Goal: Book appointment/travel/reservation

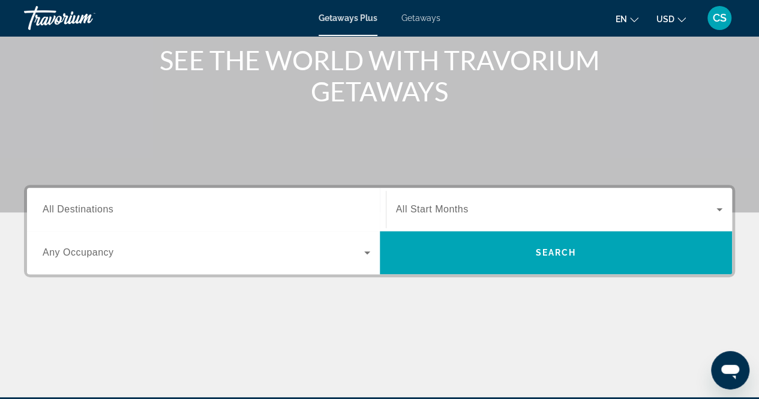
scroll to position [152, 0]
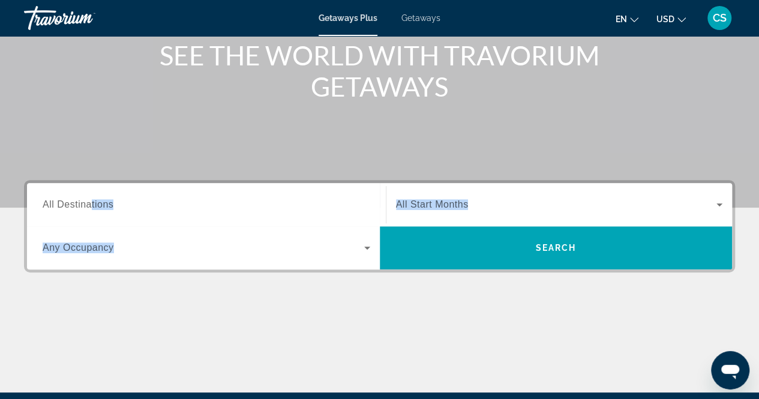
drag, startPoint x: 91, startPoint y: 208, endPoint x: 516, endPoint y: 270, distance: 429.5
click at [516, 270] on div "Destination All Destinations Start Month All Start Months Occupancy Any Occupan…" at bounding box center [379, 226] width 711 height 92
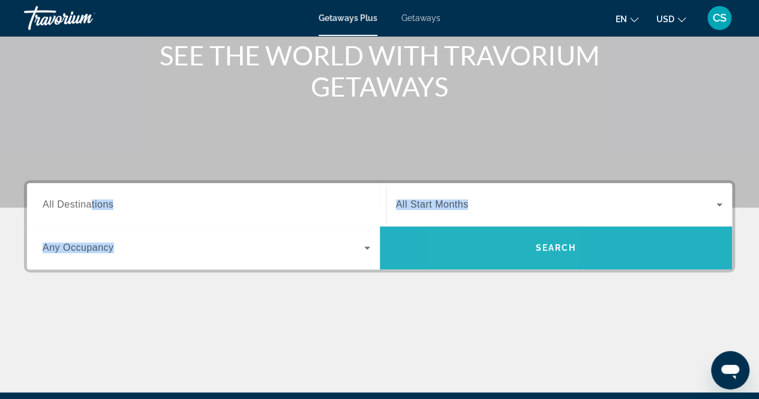
click at [504, 248] on span "Search" at bounding box center [556, 248] width 353 height 29
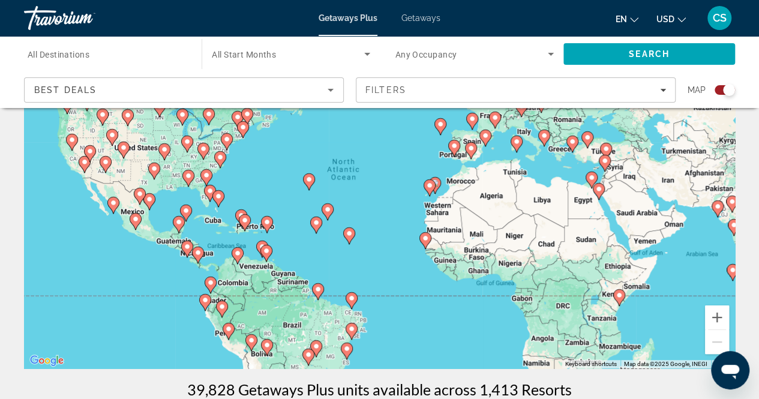
scroll to position [142, 0]
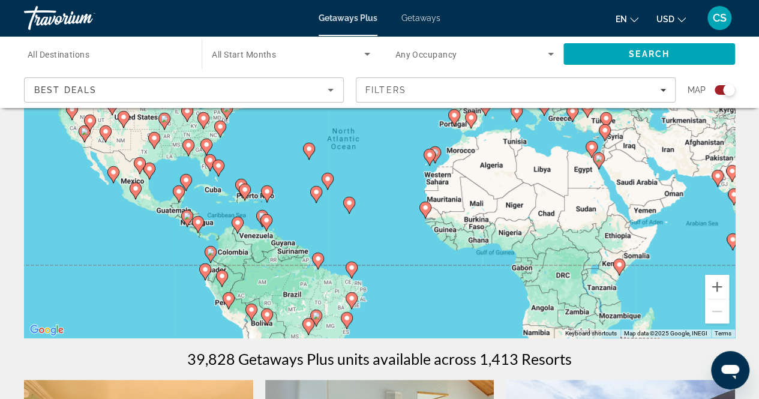
click at [266, 187] on icon "Main content" at bounding box center [266, 194] width 11 height 16
type input "**********"
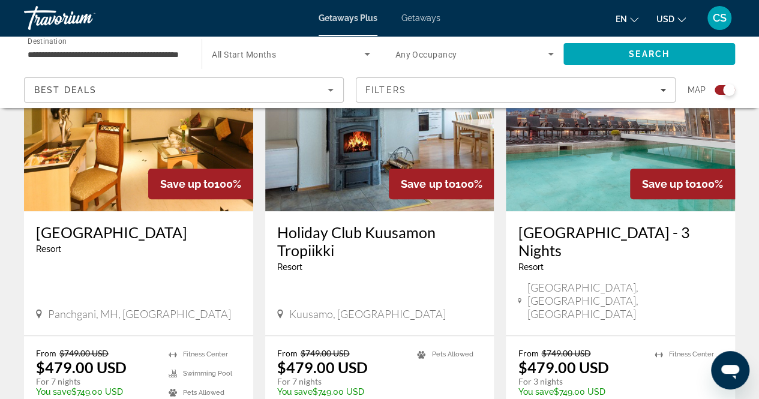
scroll to position [505, 0]
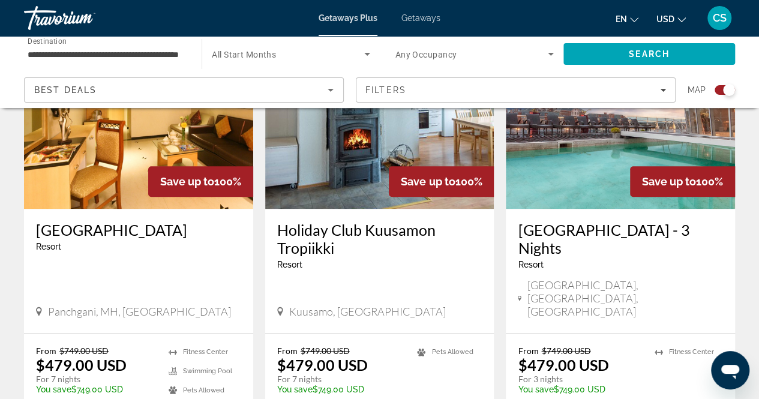
click at [584, 141] on img "Main content" at bounding box center [620, 113] width 229 height 192
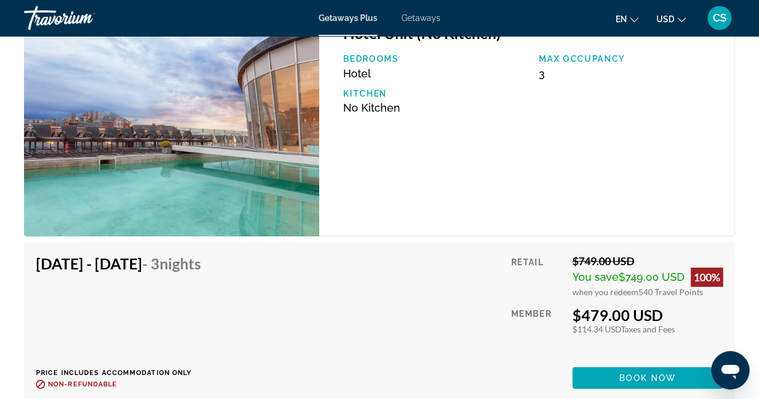
scroll to position [2119, 0]
